Goal: Answer question/provide support: Share knowledge or assist other users

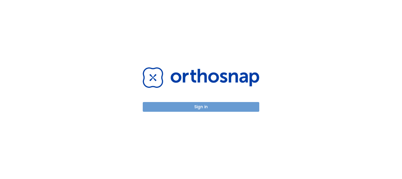
click at [189, 105] on button "Sign in" at bounding box center [201, 107] width 117 height 10
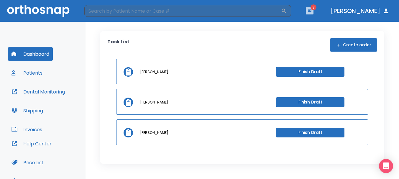
click at [311, 9] on icon "button" at bounding box center [309, 11] width 4 height 4
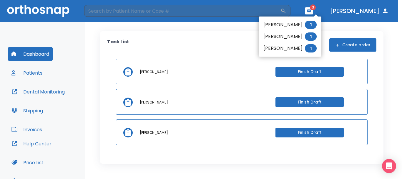
click at [300, 34] on li "Jesse Salazar 1" at bounding box center [290, 37] width 63 height 12
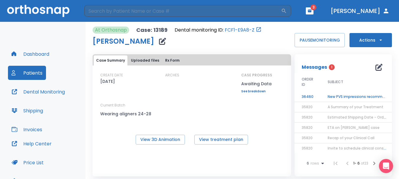
click at [342, 98] on td "New PVS impressions recommended" at bounding box center [357, 97] width 74 height 10
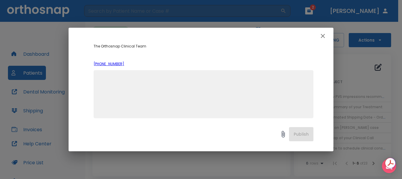
scroll to position [202, 0]
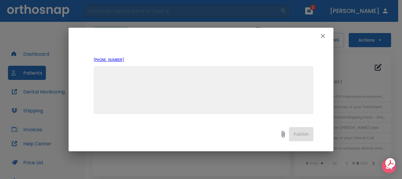
click at [325, 36] on icon "button" at bounding box center [323, 35] width 7 height 7
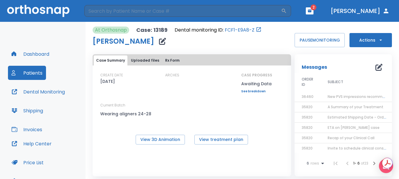
click at [339, 97] on span "New PVS impressions recommended" at bounding box center [360, 96] width 67 height 5
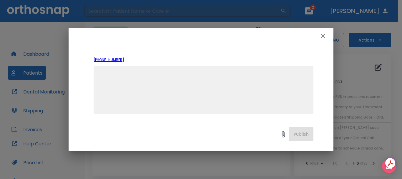
click at [195, 82] on textarea at bounding box center [203, 92] width 213 height 41
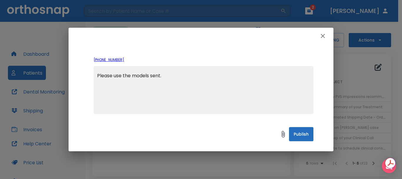
type textarea "Please use the models sent."
click at [298, 132] on button "Publish" at bounding box center [301, 134] width 24 height 14
click at [321, 39] on icon "button" at bounding box center [323, 35] width 7 height 7
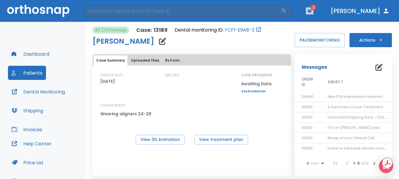
click at [313, 14] on button "button" at bounding box center [310, 10] width 8 height 7
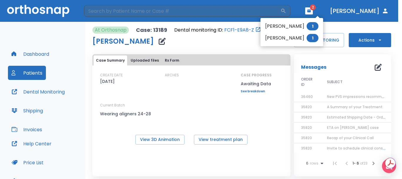
click at [301, 37] on li "[PERSON_NAME] 1" at bounding box center [292, 38] width 63 height 12
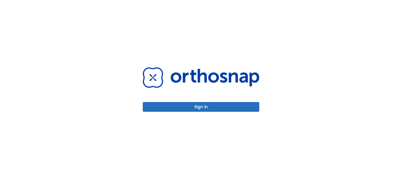
click at [199, 108] on button "Sign in" at bounding box center [201, 107] width 117 height 10
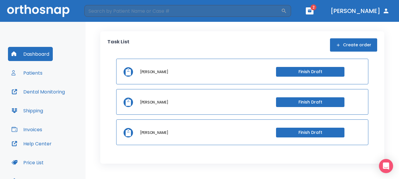
click at [311, 12] on icon "button" at bounding box center [309, 11] width 4 height 4
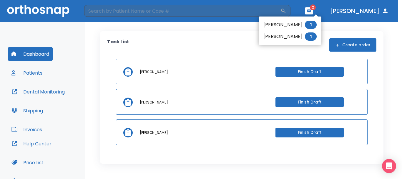
click at [301, 35] on li "[PERSON_NAME] 1" at bounding box center [290, 37] width 63 height 12
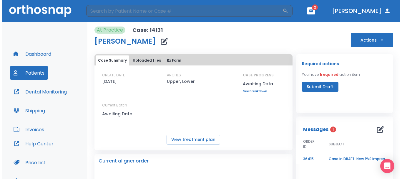
scroll to position [59, 0]
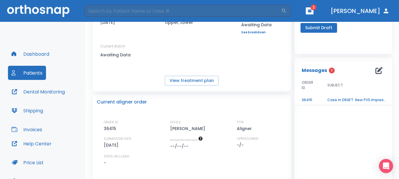
click at [349, 99] on td "Case in DRAFT. New PVS impressions required" at bounding box center [357, 100] width 74 height 10
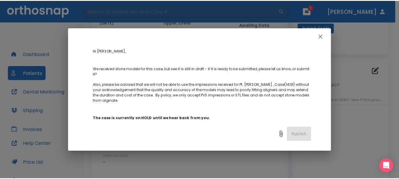
scroll to position [88, 0]
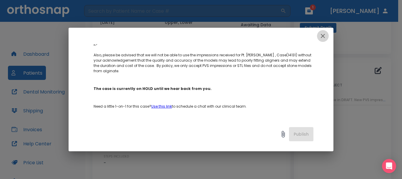
click at [325, 37] on icon "button" at bounding box center [323, 36] width 4 height 4
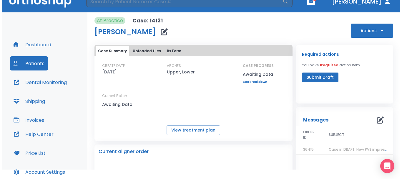
scroll to position [0, 0]
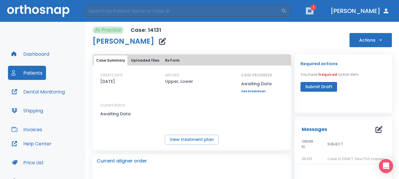
click at [313, 8] on button "button" at bounding box center [310, 10] width 8 height 7
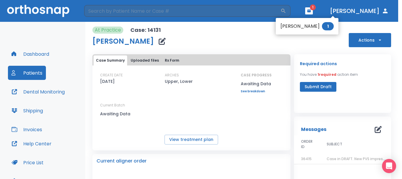
click at [334, 11] on div at bounding box center [201, 89] width 402 height 179
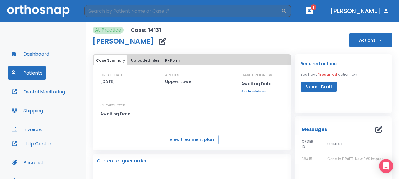
click at [372, 39] on button "Actions" at bounding box center [370, 40] width 42 height 14
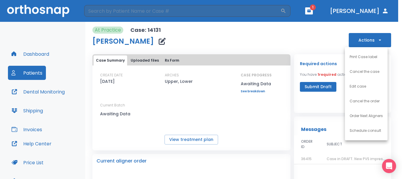
click at [329, 36] on div at bounding box center [201, 89] width 402 height 179
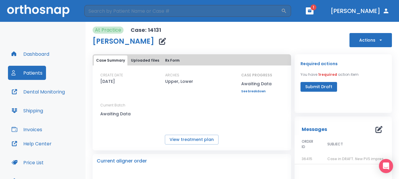
click at [32, 53] on button "Dashboard" at bounding box center [30, 54] width 45 height 14
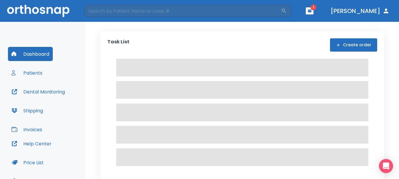
click at [32, 75] on button "Patients" at bounding box center [27, 73] width 38 height 14
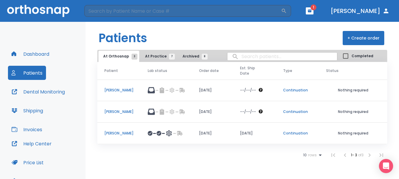
click at [316, 10] on span "1" at bounding box center [313, 7] width 6 height 6
click at [311, 10] on icon "button" at bounding box center [309, 11] width 4 height 4
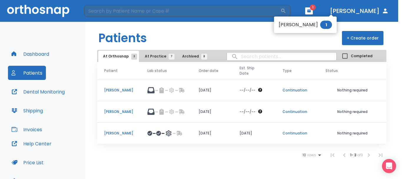
click at [333, 10] on div at bounding box center [201, 89] width 402 height 179
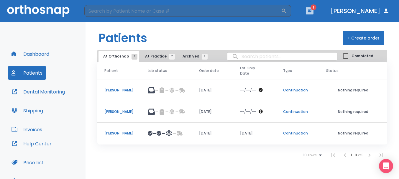
click at [313, 10] on button "button" at bounding box center [310, 10] width 8 height 7
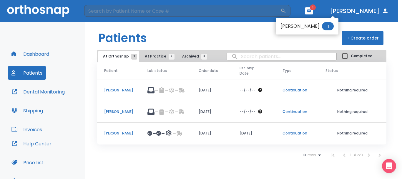
click at [304, 26] on li "[PERSON_NAME] 1" at bounding box center [307, 26] width 63 height 12
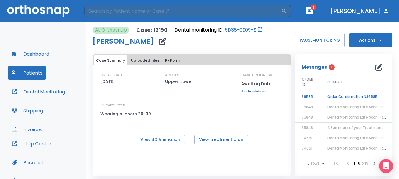
click at [342, 96] on td "Order Confirmation N36585" at bounding box center [357, 97] width 74 height 10
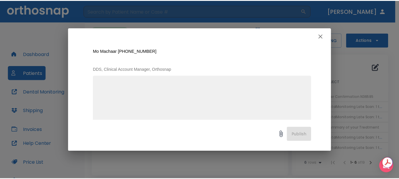
scroll to position [181, 0]
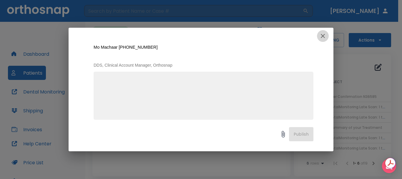
click at [321, 39] on icon "button" at bounding box center [323, 35] width 7 height 7
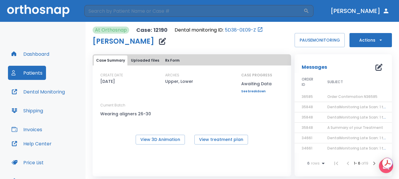
click at [368, 10] on button "[PERSON_NAME]" at bounding box center [360, 11] width 64 height 11
click at [44, 54] on button "Dashboard" at bounding box center [30, 54] width 45 height 14
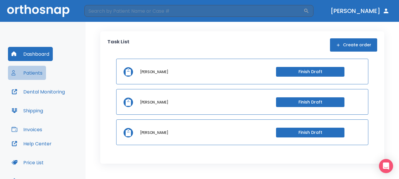
click at [31, 74] on button "Patients" at bounding box center [27, 73] width 38 height 14
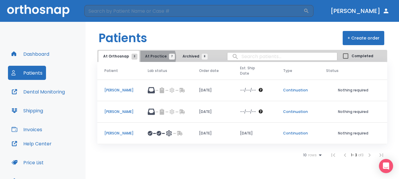
click at [155, 57] on span "At Practice 7" at bounding box center [158, 56] width 27 height 5
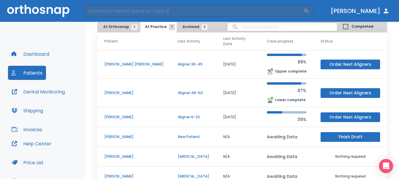
click at [122, 28] on span "At Orthosnap 3" at bounding box center [118, 26] width 31 height 5
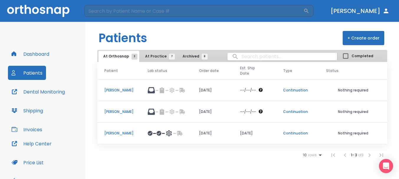
click at [118, 113] on p "[PERSON_NAME]" at bounding box center [118, 111] width 29 height 5
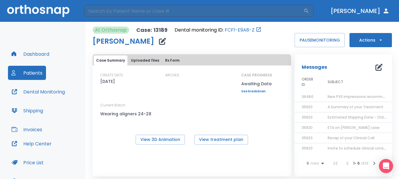
click at [321, 97] on td "New PVS impressions recommended" at bounding box center [357, 97] width 74 height 10
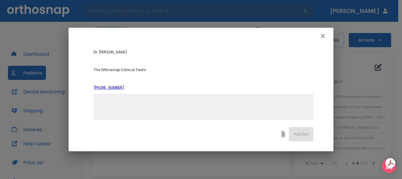
scroll to position [177, 0]
click at [324, 39] on icon "button" at bounding box center [323, 35] width 7 height 7
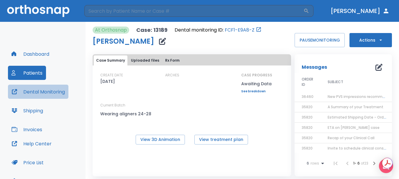
click at [29, 94] on button "Dental Monitoring" at bounding box center [38, 92] width 60 height 14
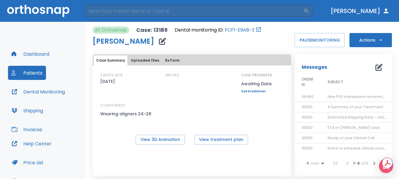
click at [30, 57] on button "Dashboard" at bounding box center [30, 54] width 45 height 14
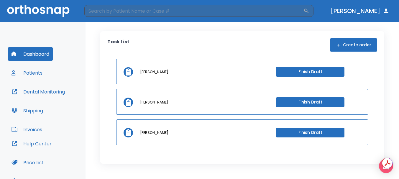
click at [43, 75] on button "Patients" at bounding box center [27, 73] width 38 height 14
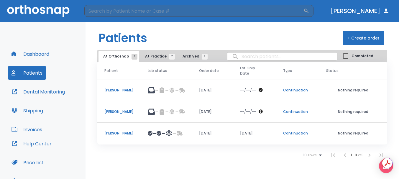
click at [117, 108] on td "[PERSON_NAME]" at bounding box center [118, 112] width 43 height 22
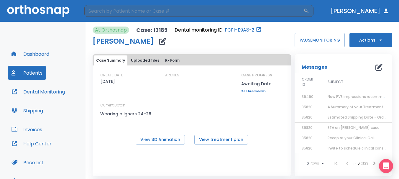
click at [331, 94] on span "New PVS impressions recommended" at bounding box center [360, 96] width 67 height 5
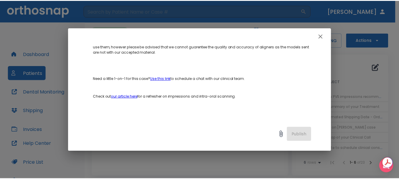
scroll to position [88, 0]
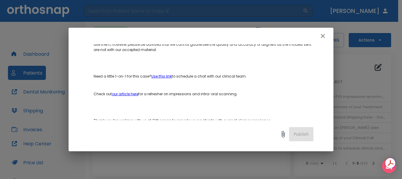
click at [324, 35] on icon "button" at bounding box center [323, 35] width 7 height 7
